Goal: Book appointment/travel/reservation

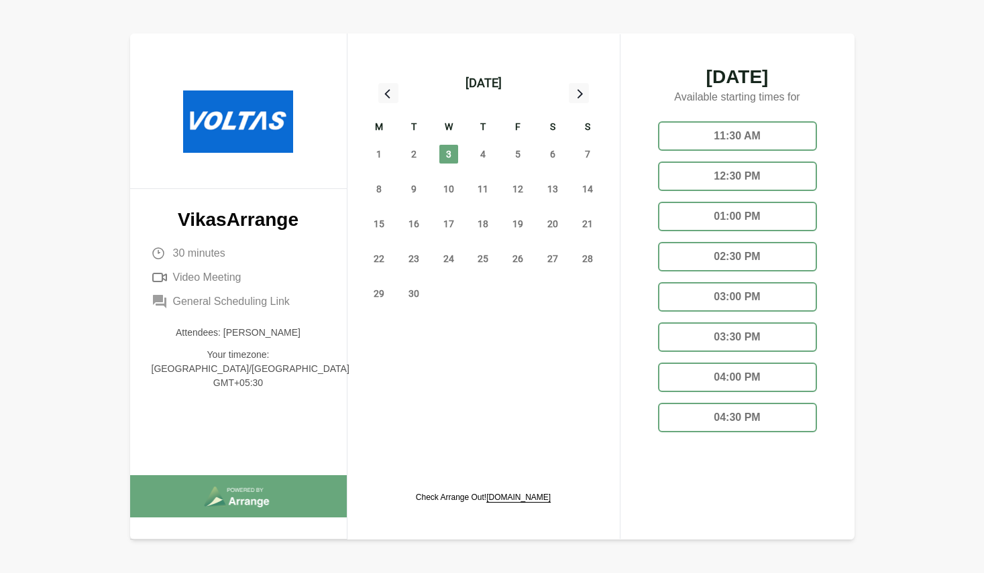
click at [712, 186] on div "12:30 PM" at bounding box center [737, 176] width 159 height 29
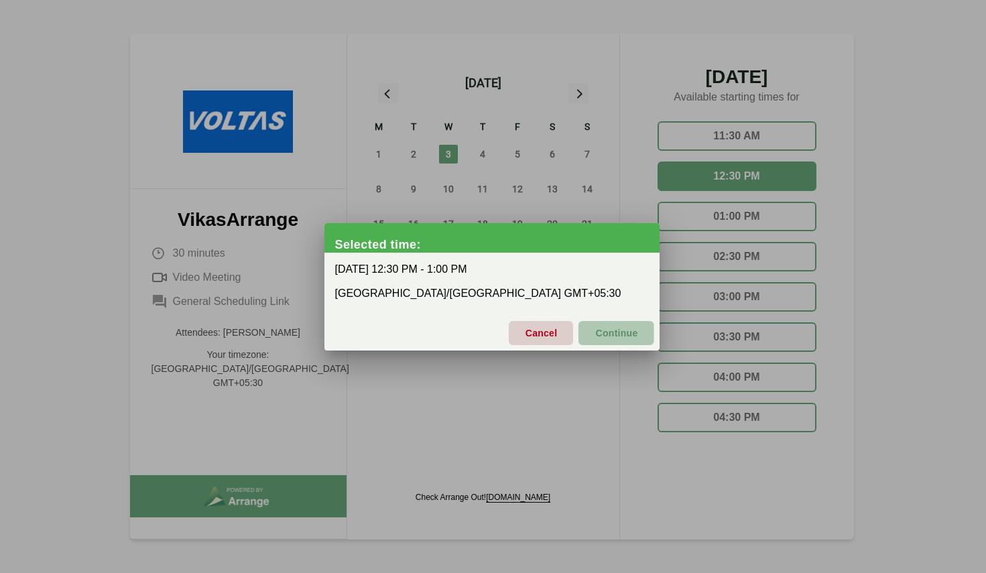
click at [602, 337] on span "Continue" at bounding box center [616, 333] width 43 height 28
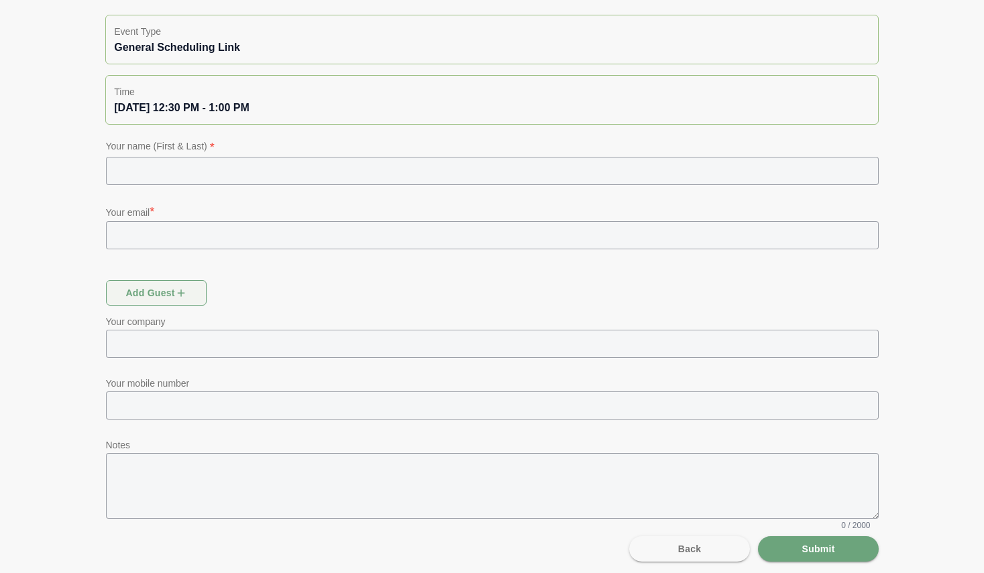
scroll to position [133, 0]
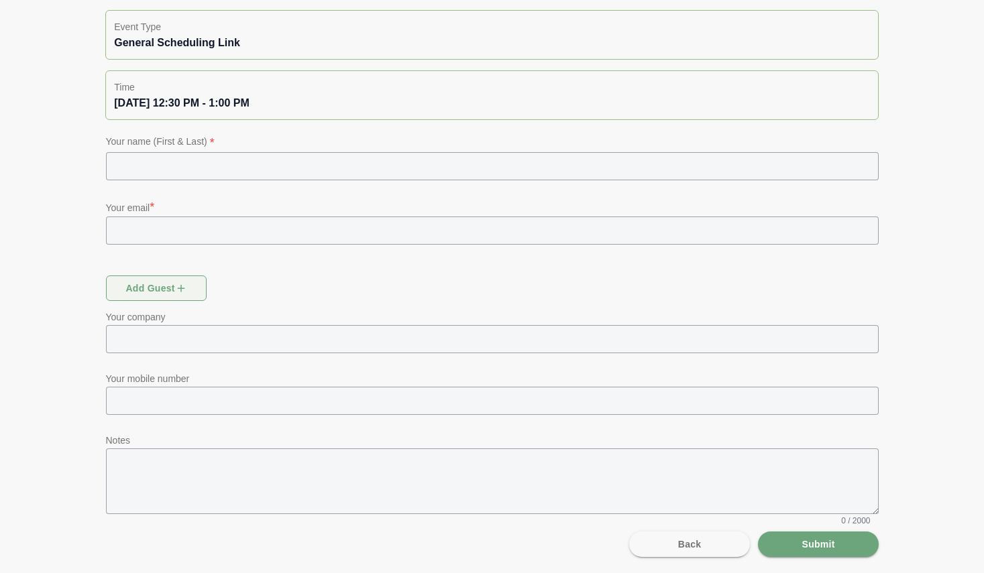
click at [255, 398] on input "text" at bounding box center [503, 401] width 749 height 28
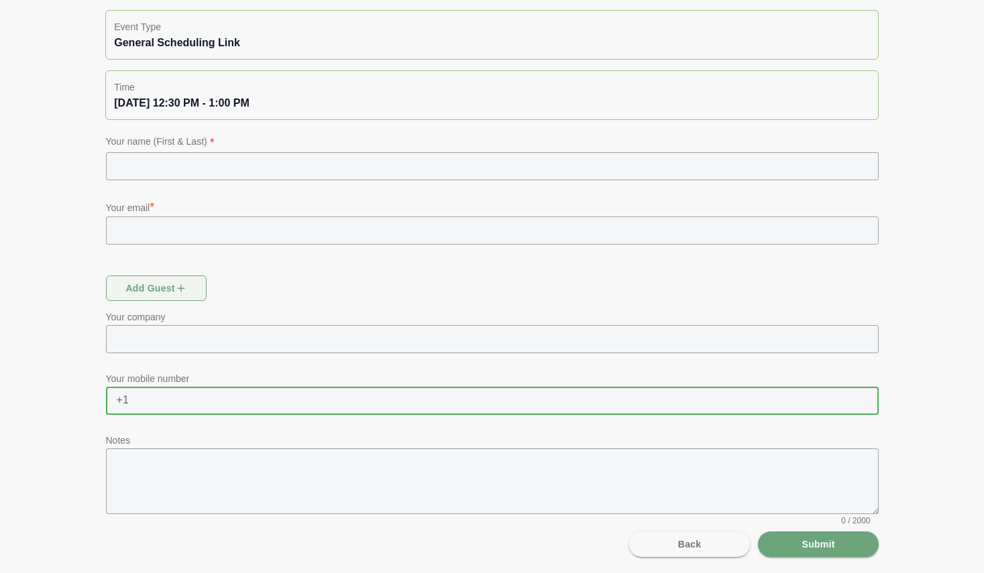
click at [122, 405] on span "+1" at bounding box center [117, 400] width 23 height 27
click at [122, 400] on span "+1" at bounding box center [117, 400] width 23 height 27
click at [126, 400] on span "+1" at bounding box center [117, 400] width 23 height 27
click at [119, 400] on span "+1" at bounding box center [117, 400] width 23 height 27
click at [117, 400] on span "+1" at bounding box center [117, 400] width 23 height 27
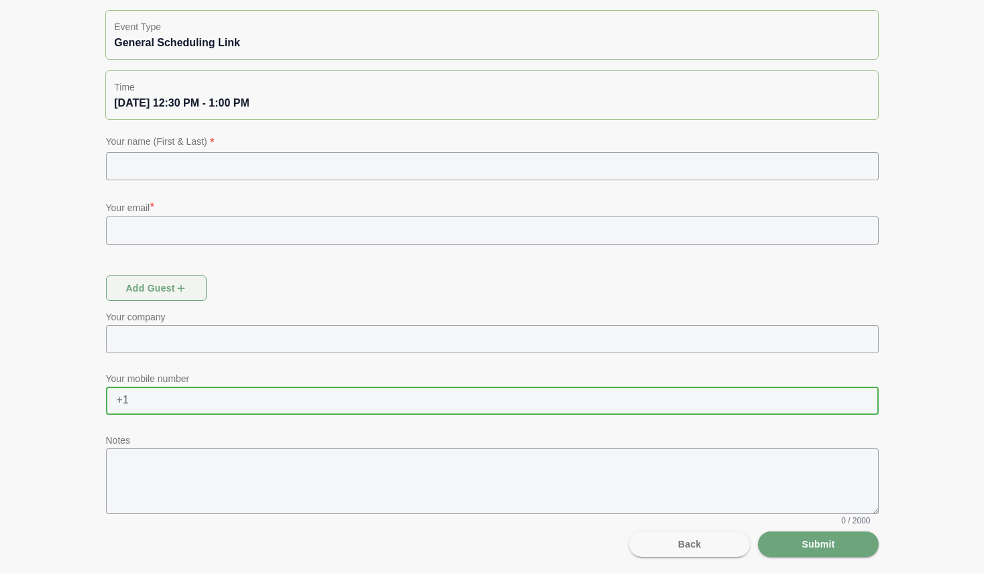
click at [117, 400] on span "+1" at bounding box center [117, 400] width 23 height 27
click at [121, 400] on span "+1" at bounding box center [117, 400] width 23 height 27
